Goal: Transaction & Acquisition: Purchase product/service

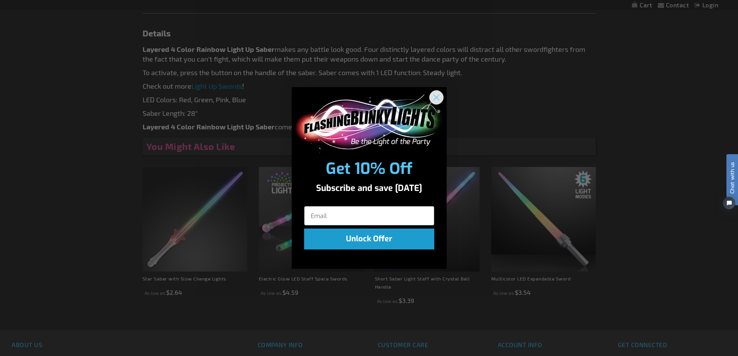
click at [438, 97] on circle "Close dialog" at bounding box center [436, 97] width 13 height 13
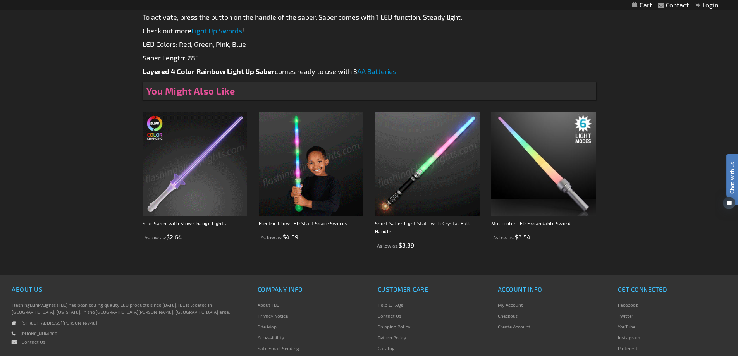
scroll to position [504, 0]
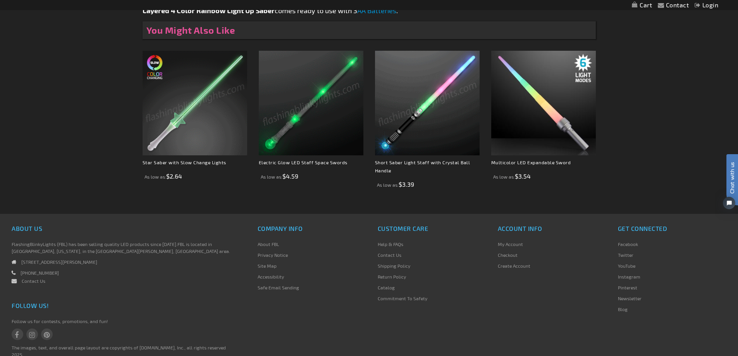
click at [178, 100] on img at bounding box center [195, 103] width 105 height 105
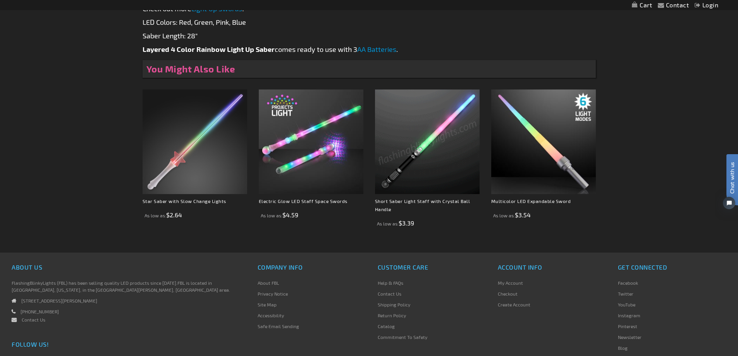
click at [415, 154] on img at bounding box center [427, 141] width 105 height 105
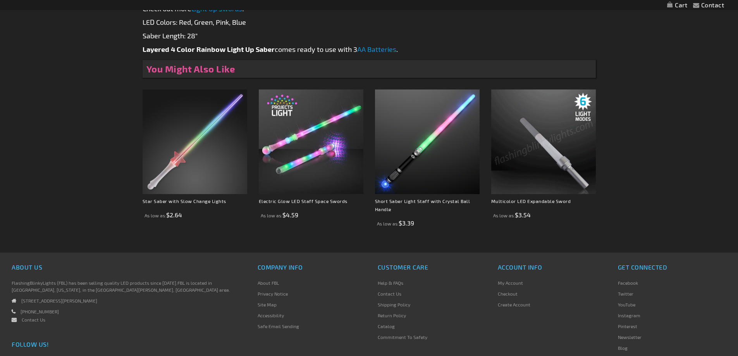
scroll to position [349, 0]
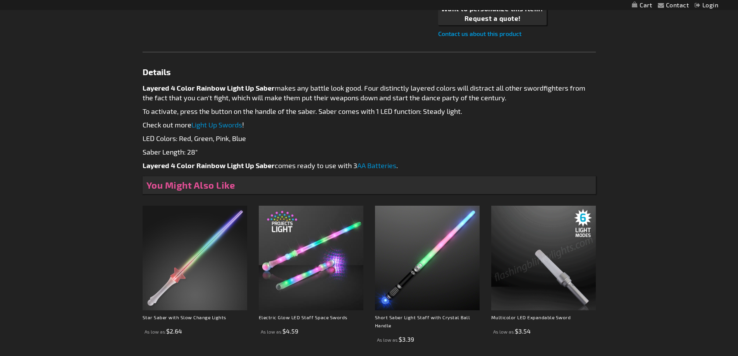
click at [543, 247] on img at bounding box center [543, 258] width 105 height 105
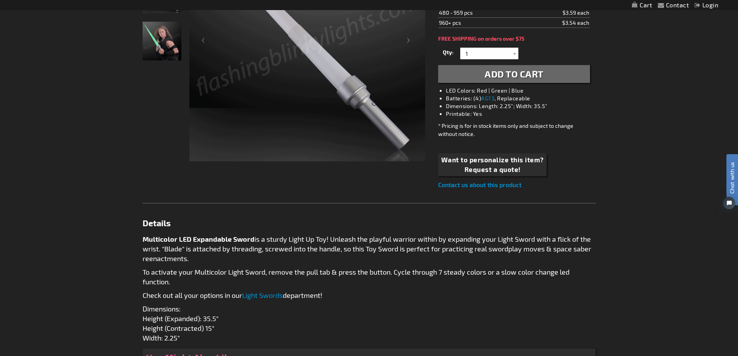
scroll to position [155, 0]
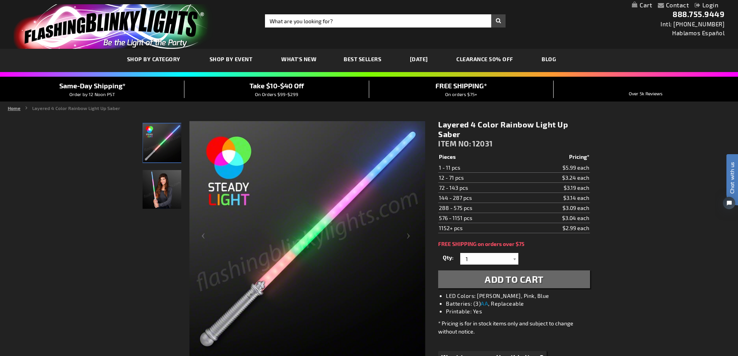
click at [9, 109] on link "Home" at bounding box center [14, 107] width 13 height 5
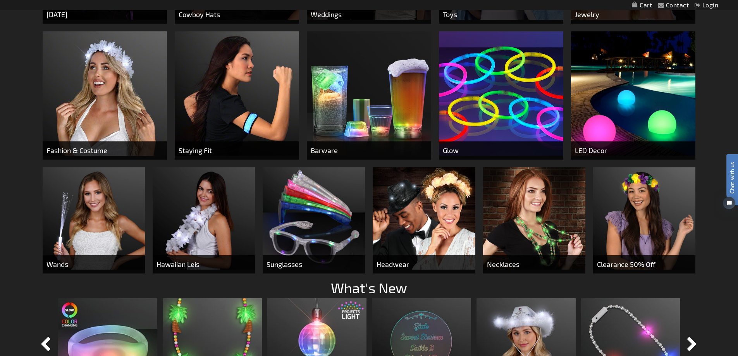
scroll to position [588, 0]
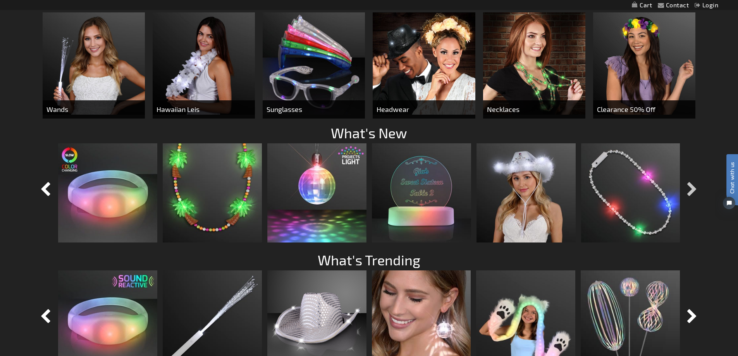
click at [694, 187] on button "button" at bounding box center [692, 189] width 19 height 19
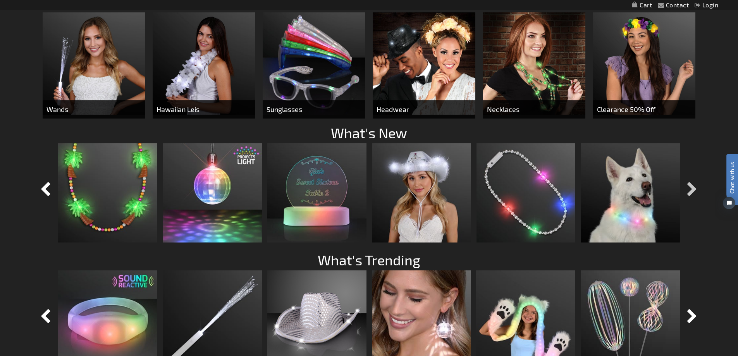
click at [694, 187] on button "button" at bounding box center [692, 189] width 19 height 19
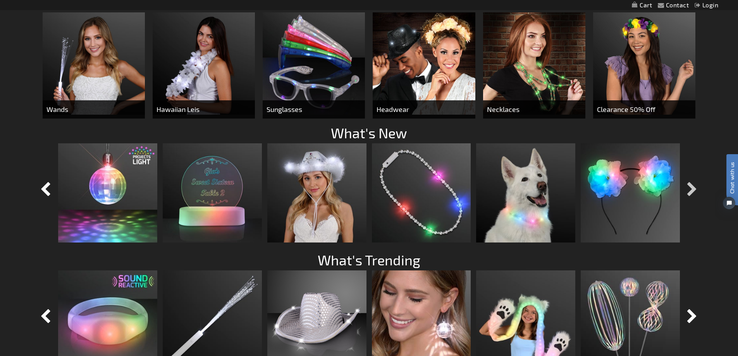
click at [694, 187] on button "button" at bounding box center [692, 189] width 19 height 19
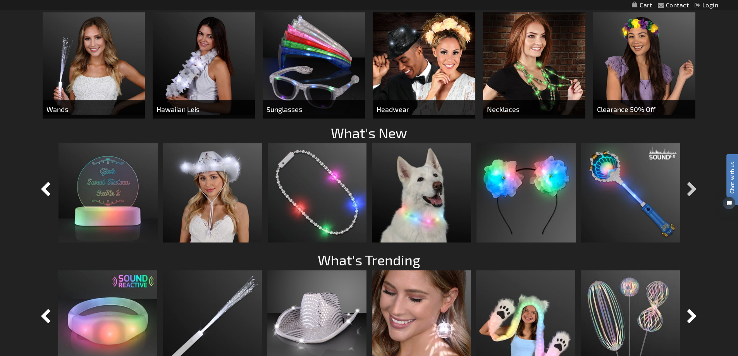
click at [694, 187] on button "button" at bounding box center [692, 189] width 19 height 19
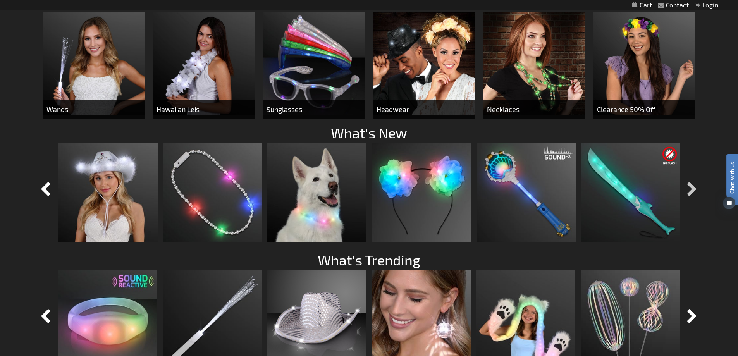
click at [694, 187] on button "button" at bounding box center [692, 189] width 19 height 19
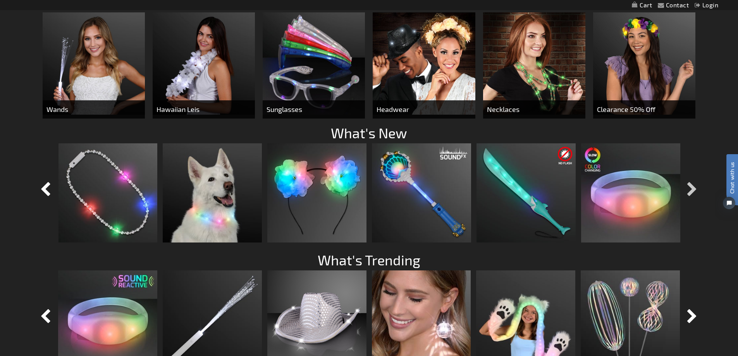
click at [694, 187] on button "button" at bounding box center [692, 189] width 19 height 19
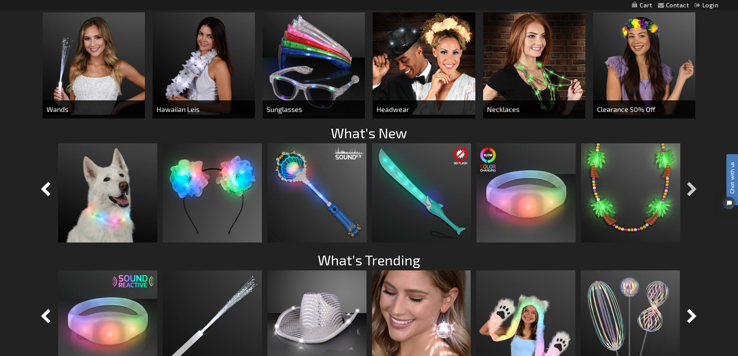
click at [694, 187] on button "button" at bounding box center [692, 189] width 19 height 19
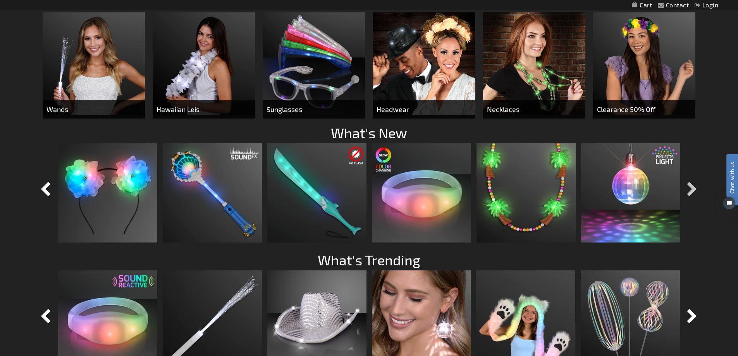
click at [694, 187] on button "button" at bounding box center [692, 189] width 19 height 19
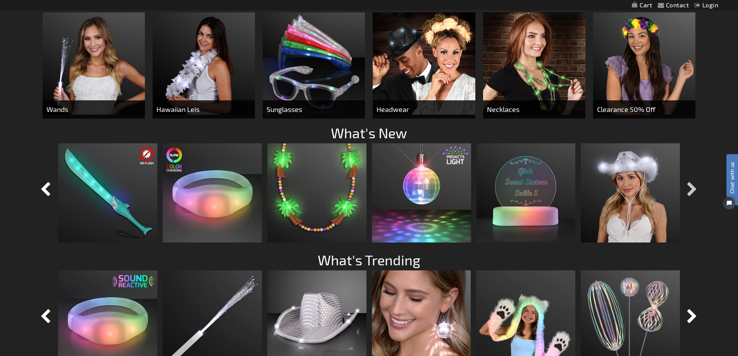
click at [694, 187] on button "button" at bounding box center [692, 189] width 19 height 19
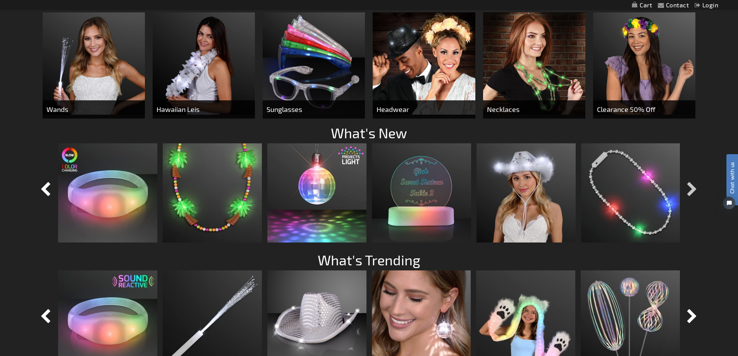
click at [694, 187] on button "button" at bounding box center [692, 189] width 19 height 19
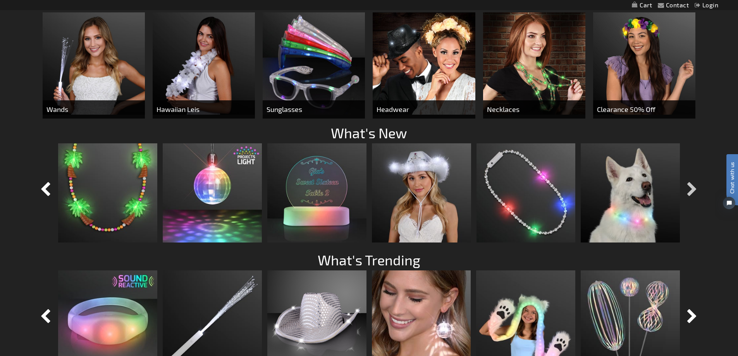
click at [694, 187] on button "button" at bounding box center [692, 189] width 19 height 19
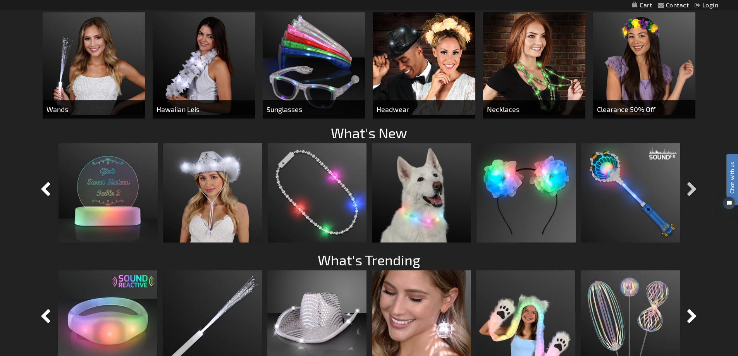
click at [694, 187] on button "button" at bounding box center [692, 189] width 19 height 19
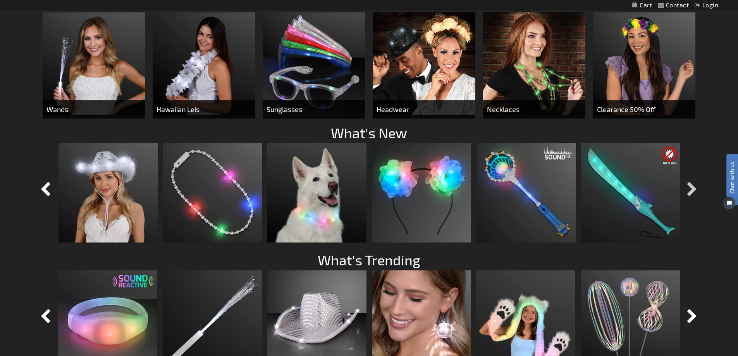
click at [694, 187] on button "button" at bounding box center [692, 189] width 19 height 19
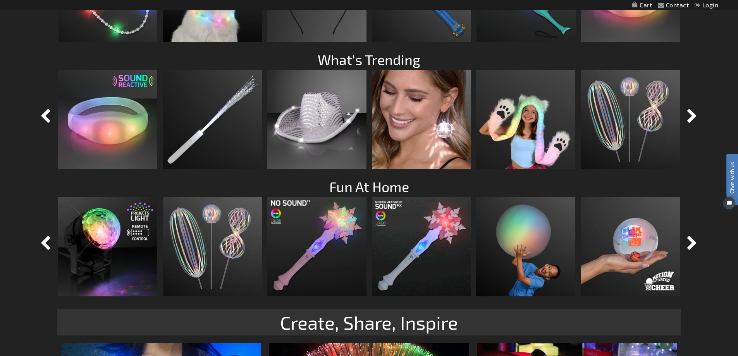
scroll to position [743, 0]
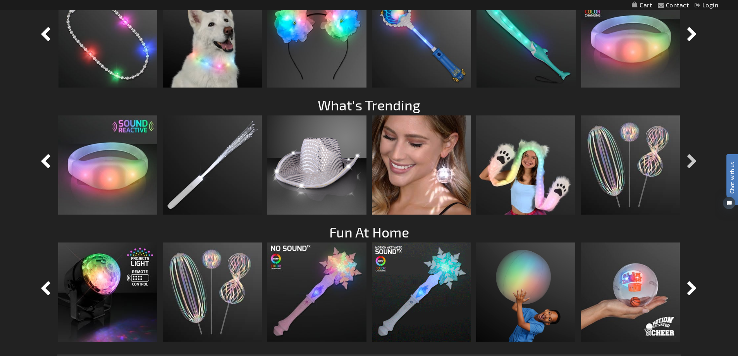
click at [688, 156] on button "button" at bounding box center [692, 161] width 19 height 19
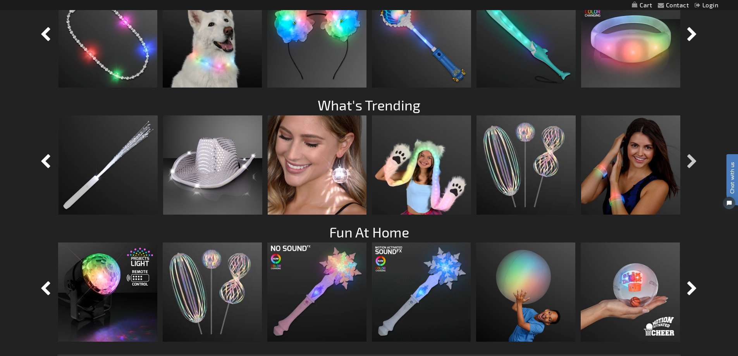
click at [688, 156] on button "button" at bounding box center [692, 161] width 19 height 19
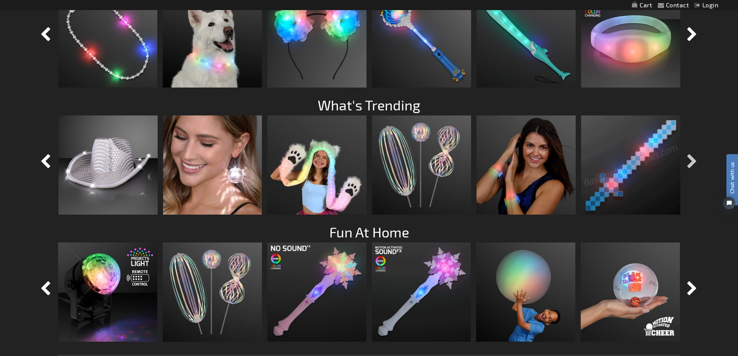
click at [688, 157] on button "button" at bounding box center [692, 161] width 19 height 19
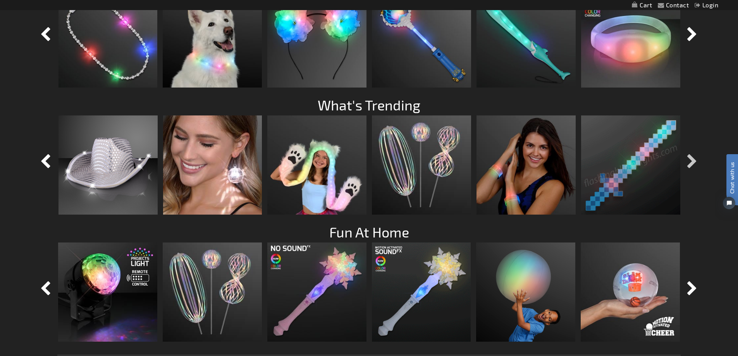
click at [688, 158] on button "button" at bounding box center [692, 161] width 19 height 19
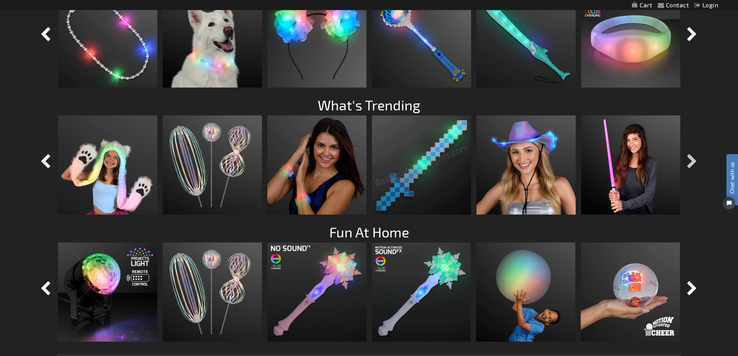
click at [688, 158] on button "button" at bounding box center [692, 161] width 19 height 19
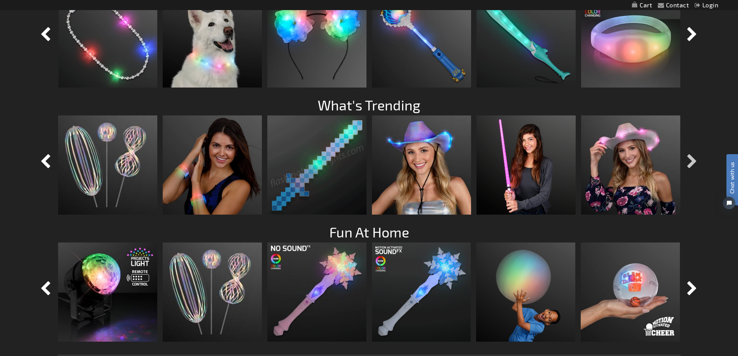
click at [688, 159] on button "button" at bounding box center [692, 161] width 19 height 19
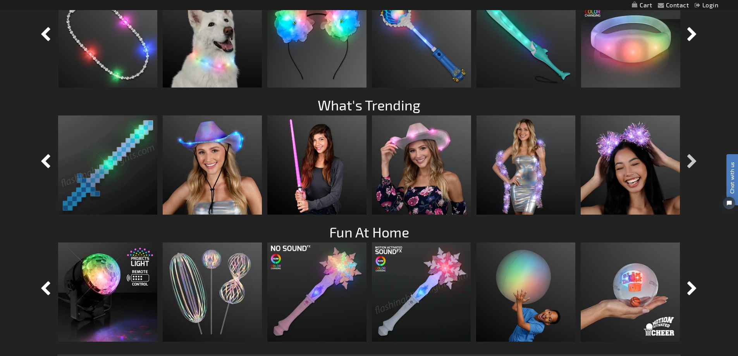
click at [688, 160] on button "button" at bounding box center [692, 161] width 19 height 19
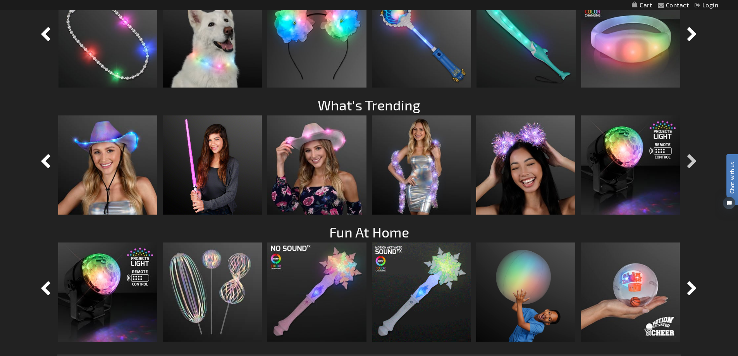
click at [688, 160] on button "button" at bounding box center [692, 161] width 19 height 19
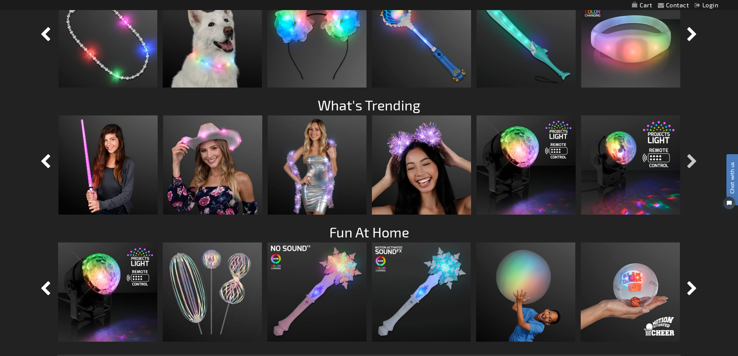
click at [688, 160] on button "button" at bounding box center [692, 161] width 19 height 19
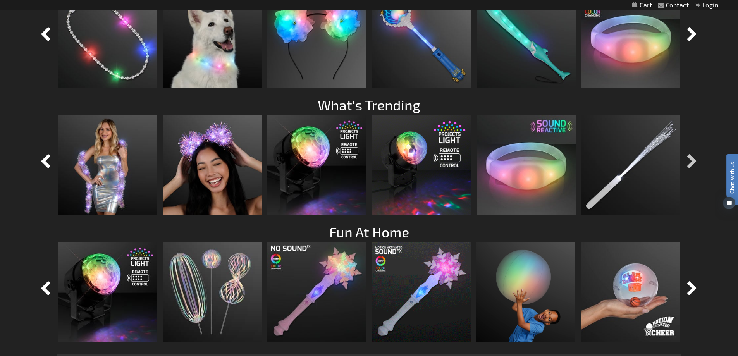
click at [688, 160] on button "button" at bounding box center [692, 161] width 19 height 19
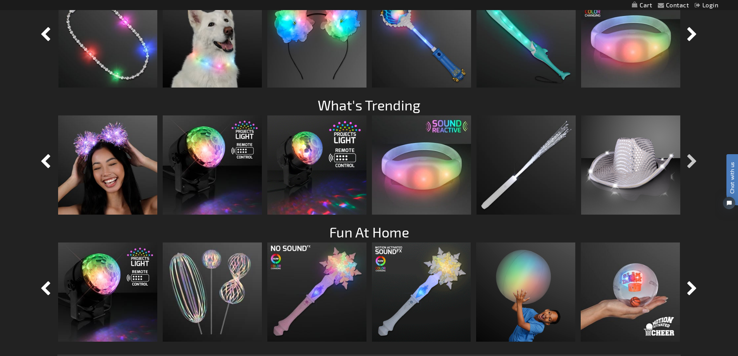
click at [688, 160] on button "button" at bounding box center [692, 161] width 19 height 19
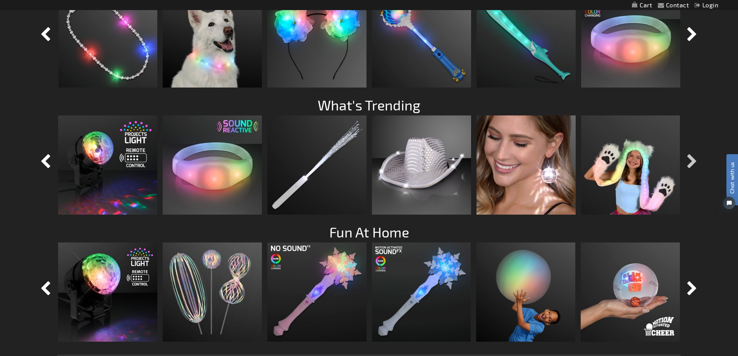
click at [688, 160] on button "button" at bounding box center [692, 161] width 19 height 19
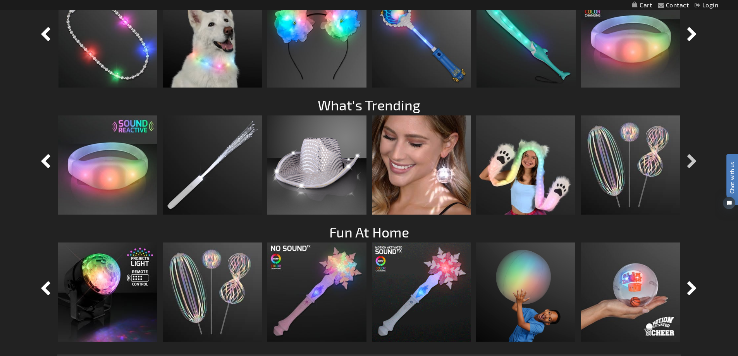
click at [688, 160] on button "button" at bounding box center [692, 161] width 19 height 19
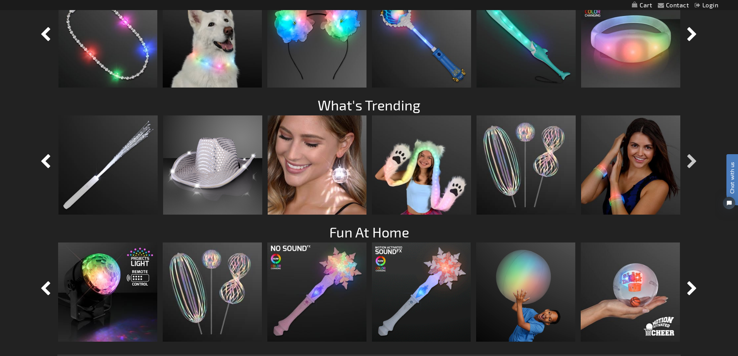
click at [688, 160] on button "button" at bounding box center [692, 161] width 19 height 19
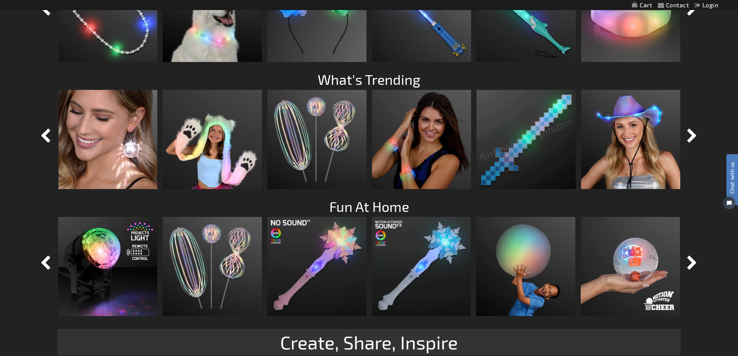
scroll to position [859, 0]
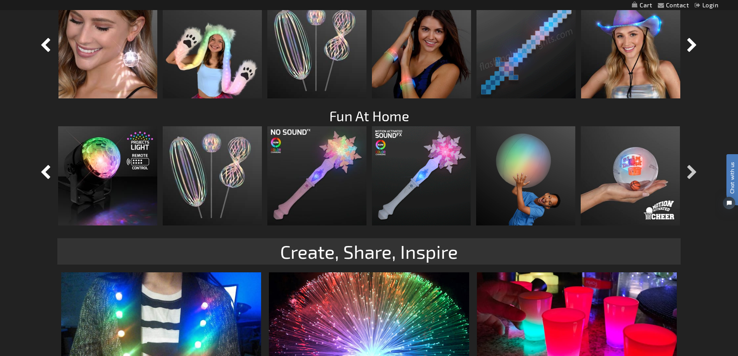
click at [689, 171] on button "button" at bounding box center [692, 172] width 19 height 19
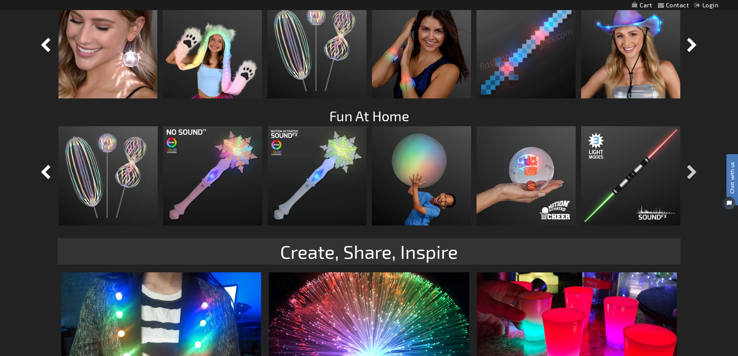
click at [689, 171] on button "button" at bounding box center [692, 172] width 19 height 19
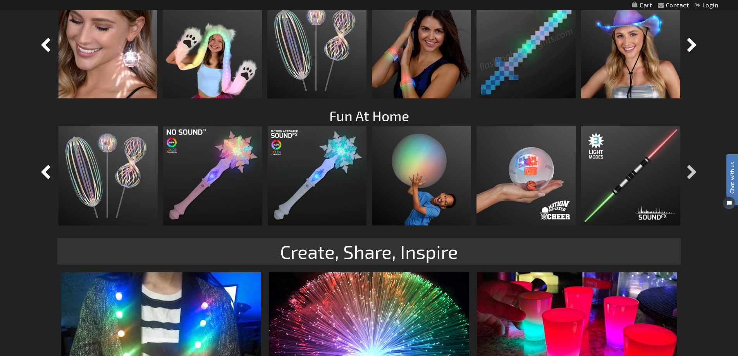
click at [689, 171] on button "button" at bounding box center [692, 172] width 19 height 19
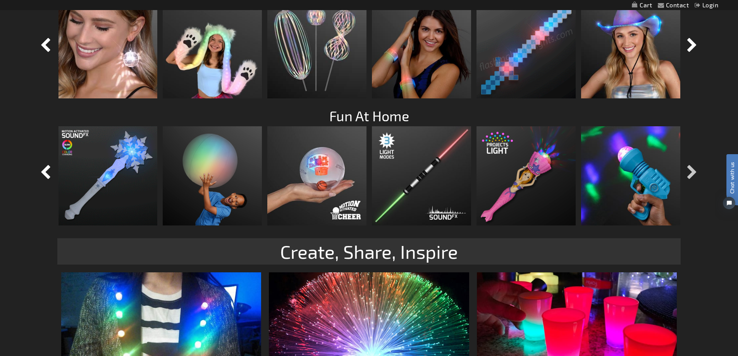
click at [689, 171] on button "button" at bounding box center [692, 172] width 19 height 19
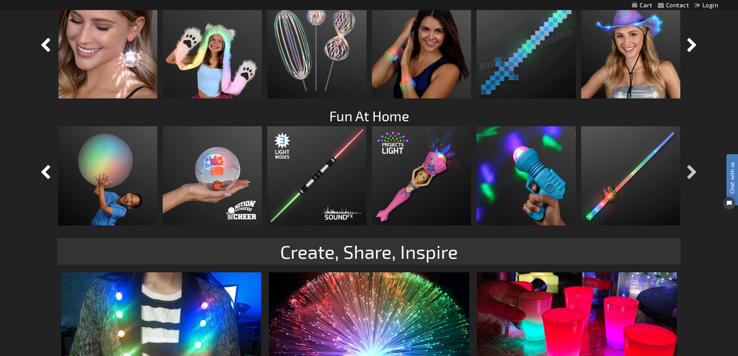
click at [689, 171] on button "button" at bounding box center [692, 172] width 19 height 19
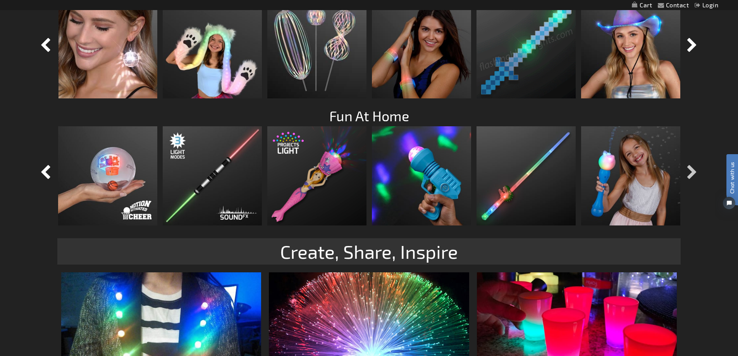
click at [689, 171] on button "button" at bounding box center [692, 172] width 19 height 19
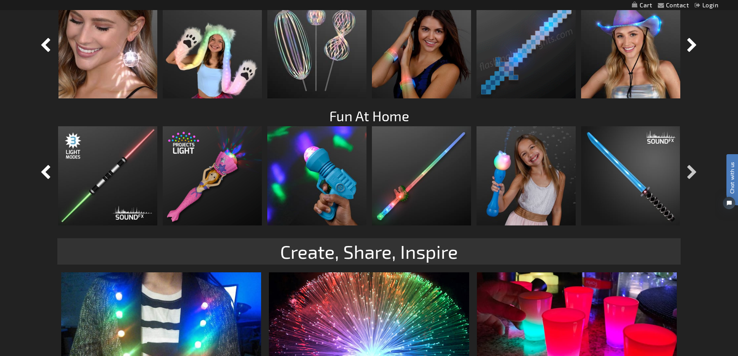
click at [689, 171] on button "button" at bounding box center [692, 172] width 19 height 19
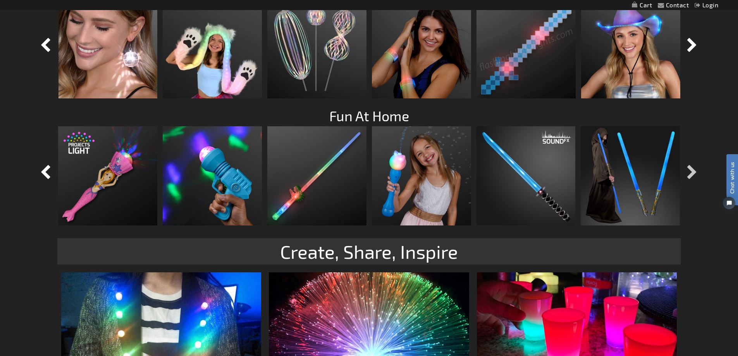
click at [689, 171] on button "button" at bounding box center [692, 172] width 19 height 19
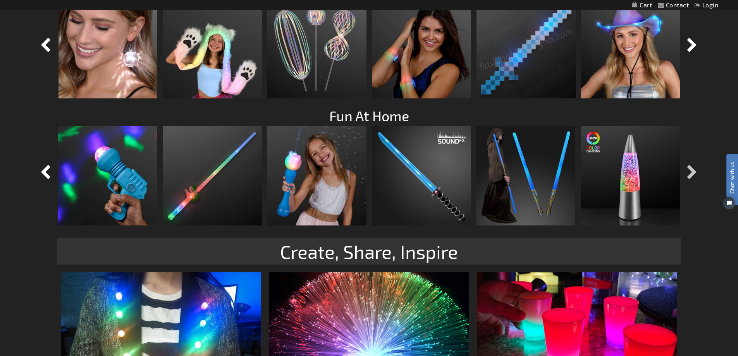
click at [689, 171] on button "button" at bounding box center [692, 172] width 19 height 19
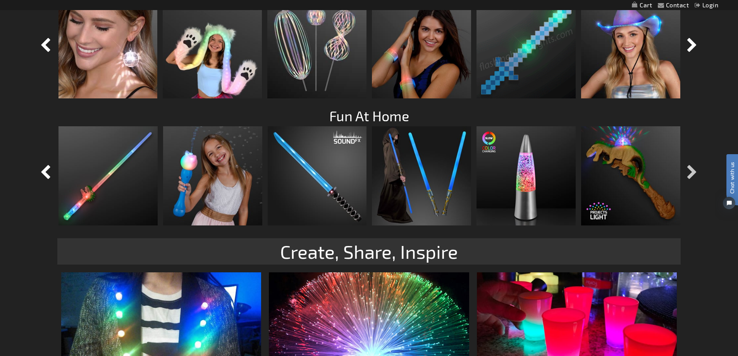
click at [689, 171] on button "button" at bounding box center [692, 172] width 19 height 19
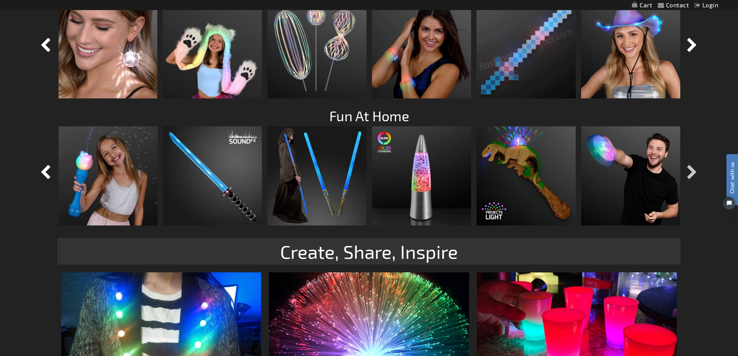
click at [689, 171] on button "button" at bounding box center [692, 172] width 19 height 19
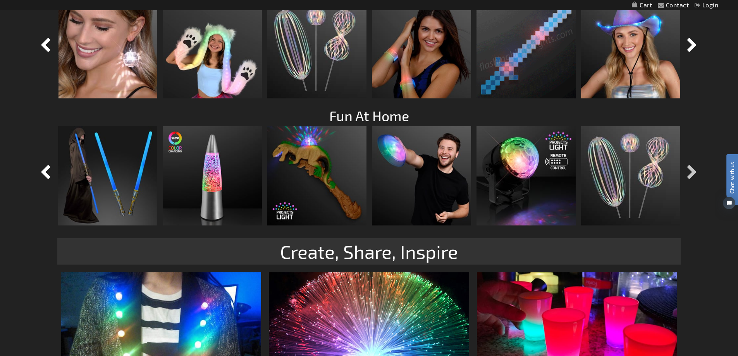
click at [689, 171] on button "button" at bounding box center [692, 172] width 19 height 19
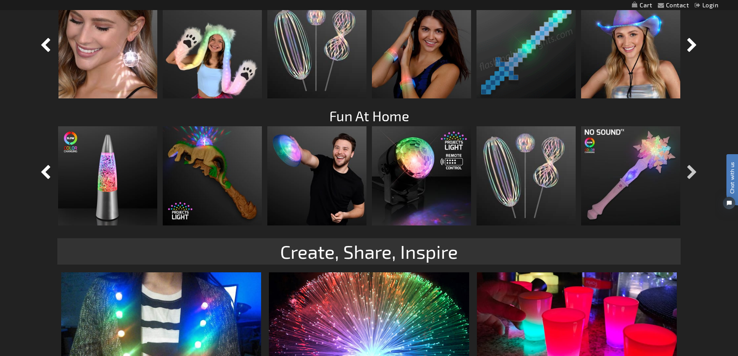
click at [689, 171] on button "button" at bounding box center [692, 172] width 19 height 19
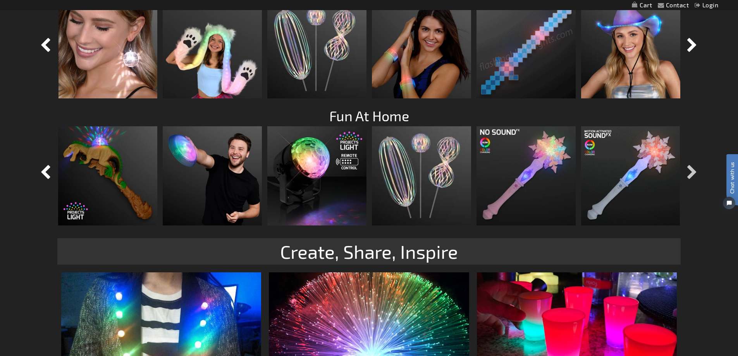
click at [689, 171] on button "button" at bounding box center [692, 172] width 19 height 19
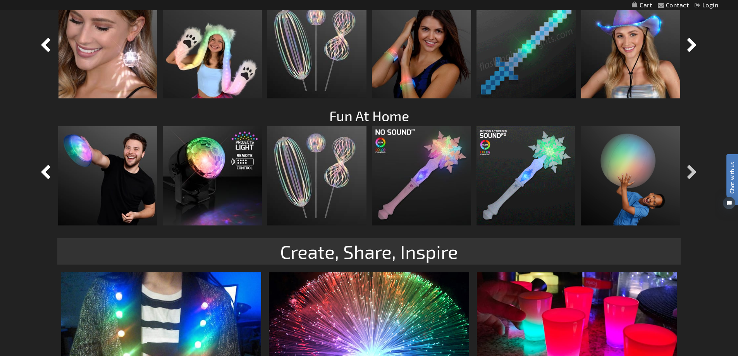
click at [689, 171] on button "button" at bounding box center [692, 172] width 19 height 19
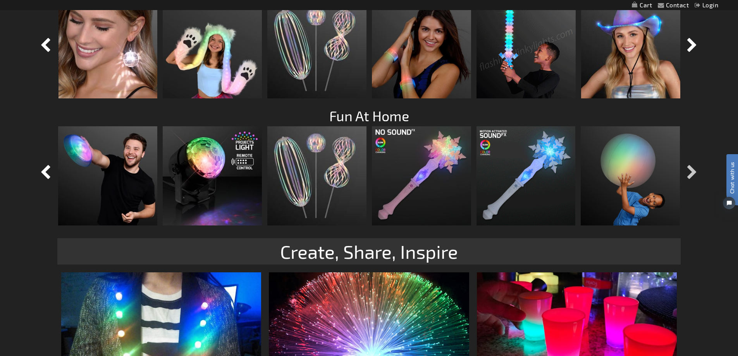
click at [689, 171] on button "button" at bounding box center [692, 172] width 19 height 19
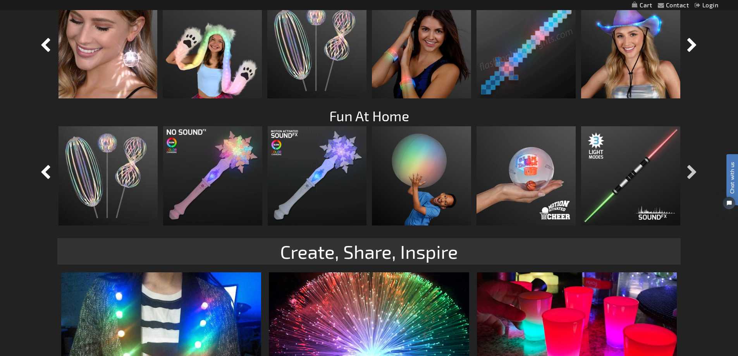
click at [689, 171] on button "button" at bounding box center [692, 172] width 19 height 19
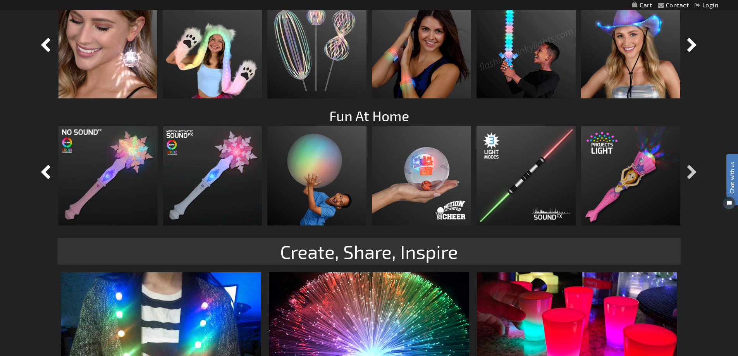
click at [689, 171] on button "button" at bounding box center [692, 172] width 19 height 19
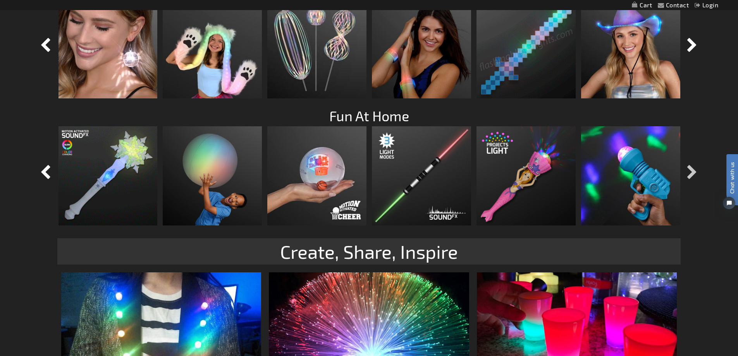
click at [689, 171] on button "button" at bounding box center [692, 172] width 19 height 19
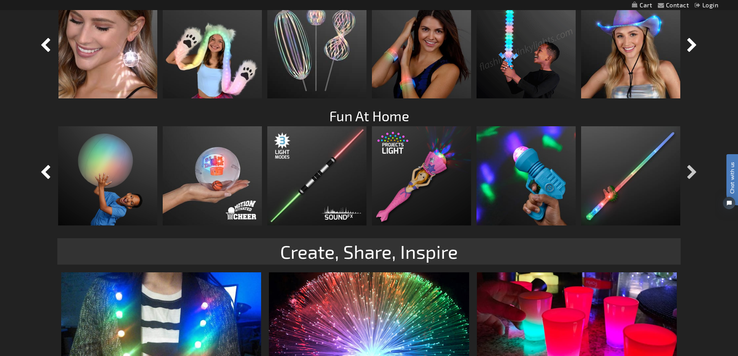
click at [689, 171] on button "button" at bounding box center [692, 172] width 19 height 19
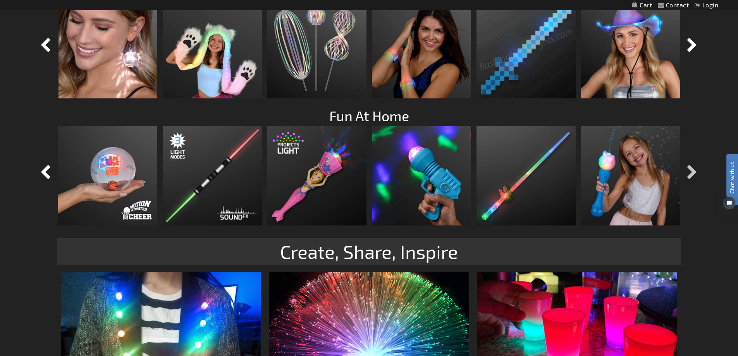
click at [689, 171] on button "button" at bounding box center [692, 172] width 19 height 19
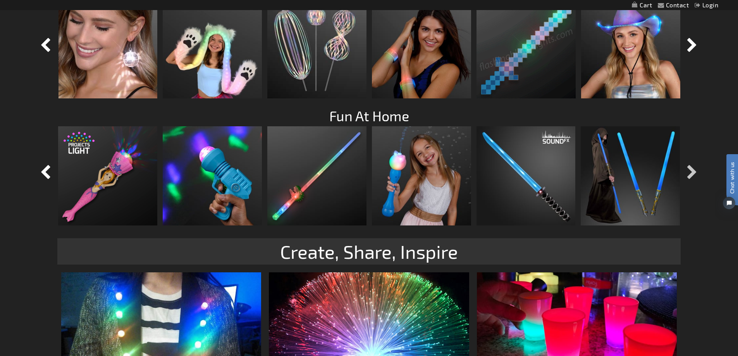
click at [689, 171] on button "button" at bounding box center [692, 172] width 19 height 19
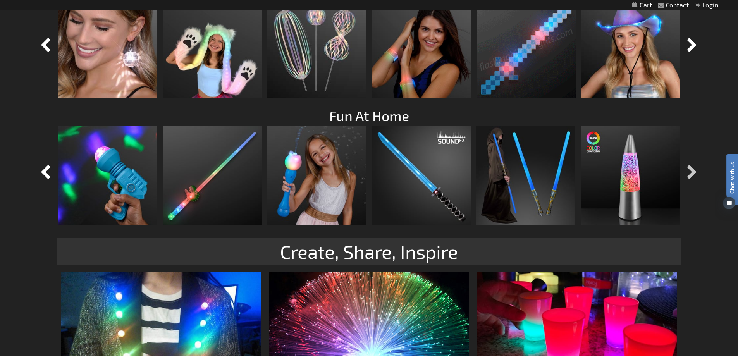
click at [689, 171] on button "button" at bounding box center [692, 172] width 19 height 19
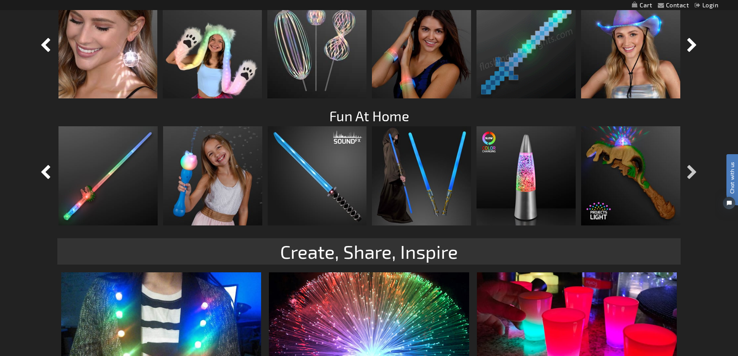
click at [689, 171] on button "button" at bounding box center [692, 172] width 19 height 19
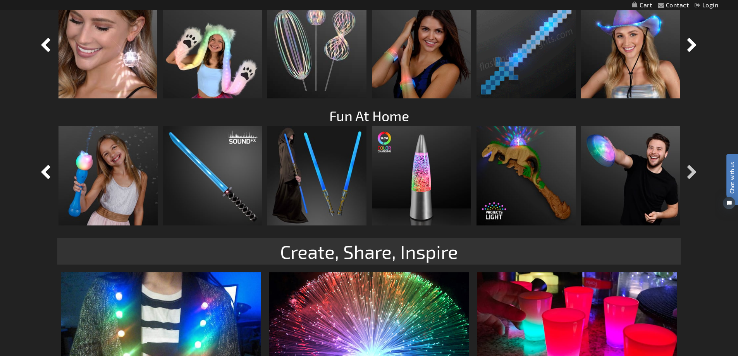
click at [689, 171] on button "button" at bounding box center [692, 172] width 19 height 19
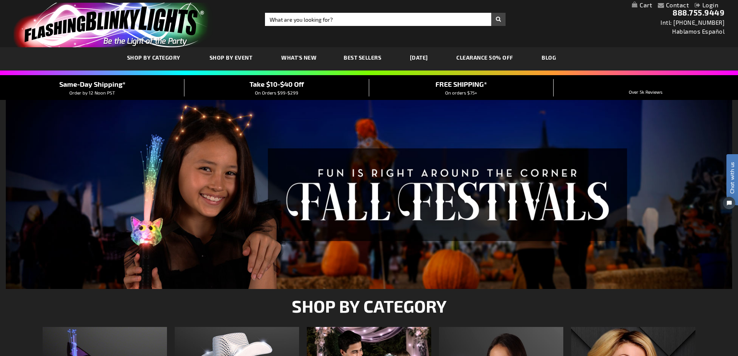
scroll to position [0, 0]
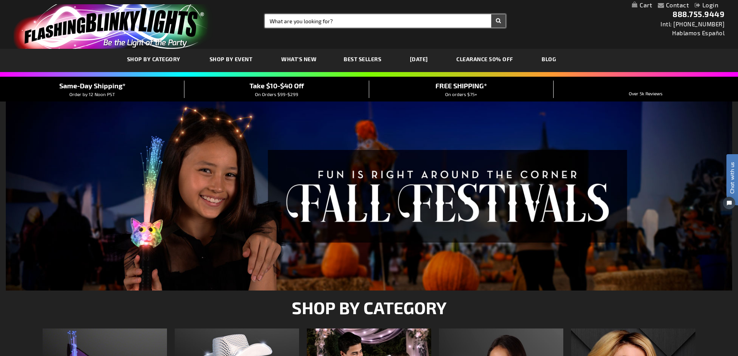
drag, startPoint x: 369, startPoint y: 21, endPoint x: 392, endPoint y: 28, distance: 24.3
click at [368, 21] on input "Search" at bounding box center [385, 20] width 241 height 13
type input "sabre"
click at [491, 14] on button "Search" at bounding box center [498, 20] width 14 height 13
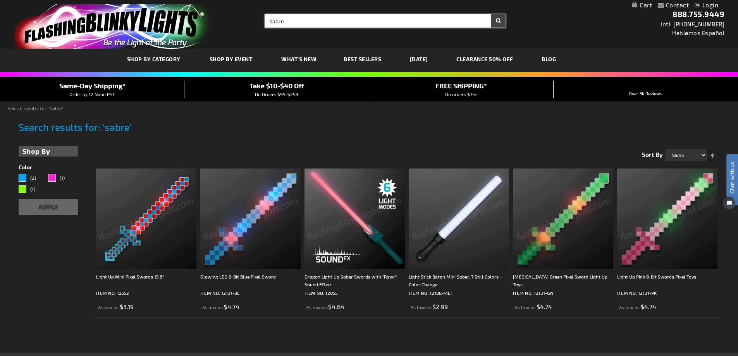
drag, startPoint x: 297, startPoint y: 19, endPoint x: 62, endPoint y: 28, distance: 234.9
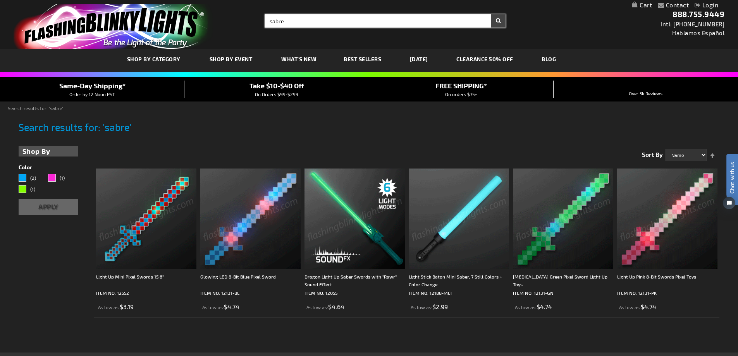
click at [63, 28] on div "Toggle Nav Search Search sabre × Search 888.755.9449 Intl: 818-753-8303 Hablamo…" at bounding box center [369, 24] width 738 height 49
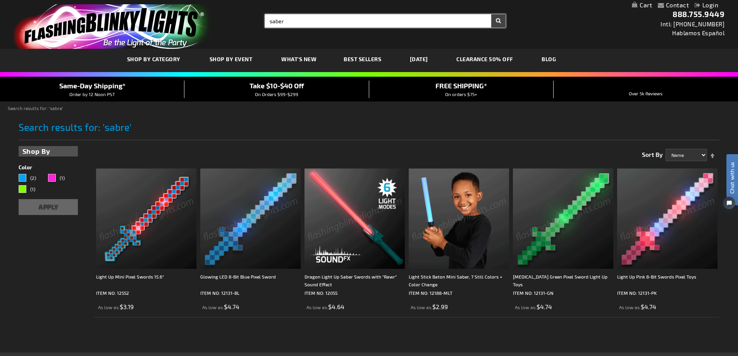
type input "saber"
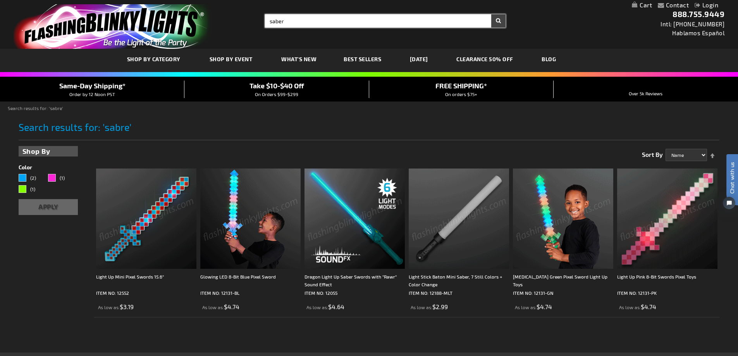
click at [491, 14] on button "Search" at bounding box center [498, 20] width 14 height 13
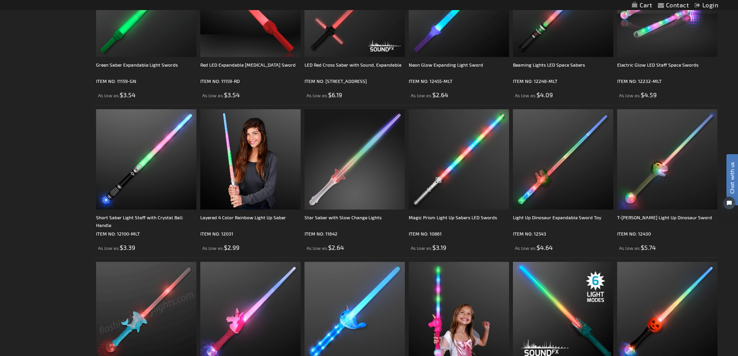
scroll to position [736, 0]
